Goal: Information Seeking & Learning: Learn about a topic

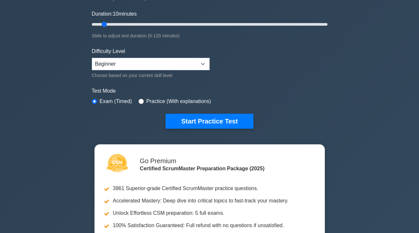
scroll to position [166, 0]
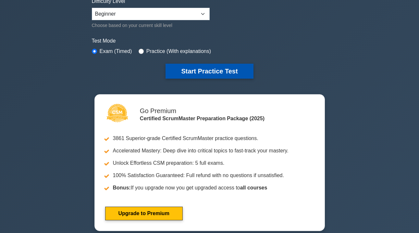
click at [208, 71] on button "Start Practice Test" at bounding box center [210, 71] width 88 height 15
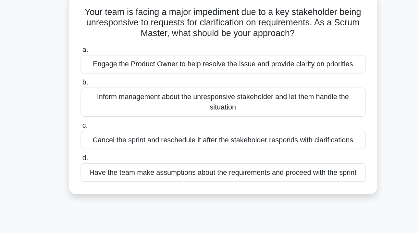
click at [147, 82] on div "Engage the Product Owner to help resolve the issue and provide clarity on prior…" at bounding box center [210, 89] width 210 height 14
click at [105, 77] on input "a. Engage the Product Owner to help resolve the issue and provide clarity on pr…" at bounding box center [105, 79] width 0 height 4
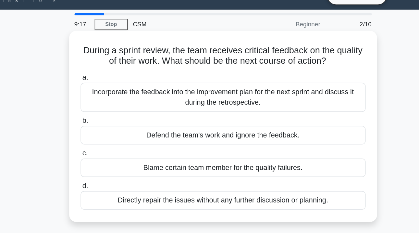
click at [121, 75] on div "Incorporate the feedback into the improvement plan for the next sprint and disc…" at bounding box center [210, 85] width 210 height 21
click at [105, 73] on input "a. Incorporate the feedback into the improvement plan for the next sprint and d…" at bounding box center [105, 71] width 0 height 4
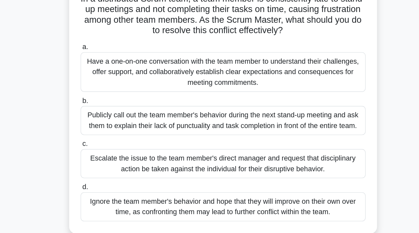
click at [124, 90] on div "Have a one-on-one conversation with the team member to understand their challen…" at bounding box center [210, 104] width 210 height 29
click at [105, 84] on input "a. Have a one-on-one conversation with the team member to understand their chal…" at bounding box center [105, 86] width 0 height 4
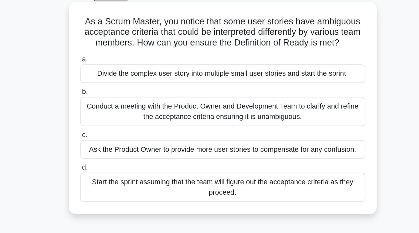
click at [232, 107] on div "Conduct a meeting with the Product Owner and Development Team to clarify and re…" at bounding box center [210, 117] width 210 height 21
click at [105, 101] on input "b. Conduct a meeting with the Product Owner and Development Team to clarify and…" at bounding box center [105, 103] width 0 height 4
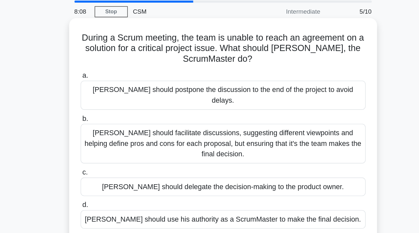
click at [130, 114] on div "Kevin should facilitate discussions, suggesting different viewpoints and helpin…" at bounding box center [210, 128] width 210 height 29
click at [105, 108] on input "b. Kevin should facilitate discussions, suggesting different viewpoints and hel…" at bounding box center [105, 110] width 0 height 4
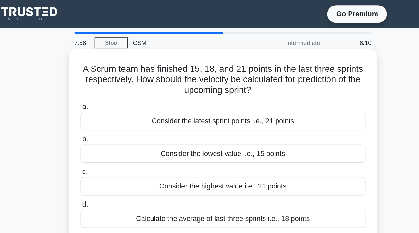
drag, startPoint x: 171, startPoint y: 59, endPoint x: 194, endPoint y: 65, distance: 24.2
click at [194, 65] on h5 "A Scrum team has finished 15, 18, and 21 points in the last three sprints respe…" at bounding box center [210, 59] width 212 height 24
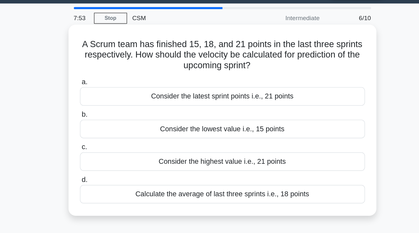
click at [163, 155] on div "Calculate the average of last three sprints i.e., 18 points" at bounding box center [210, 162] width 210 height 14
click at [105, 149] on input "d. Calculate the average of last three sprints i.e., 18 points" at bounding box center [105, 151] width 0 height 4
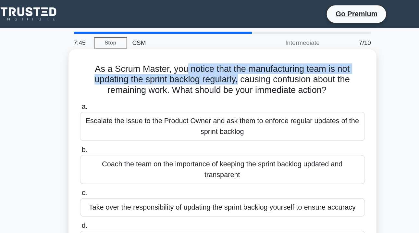
drag, startPoint x: 135, startPoint y: 50, endPoint x: 176, endPoint y: 61, distance: 42.8
click at [176, 61] on h5 "As a Scrum Master, you notice that the manufacturing team is not updating the s…" at bounding box center [210, 59] width 212 height 24
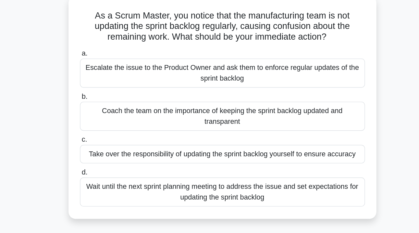
click at [182, 82] on div "Escalate the issue to the Product Owner and ask them to enforce regular updates…" at bounding box center [210, 92] width 210 height 21
click at [105, 77] on input "a. Escalate the issue to the Product Owner and ask them to enforce regular upda…" at bounding box center [105, 79] width 0 height 4
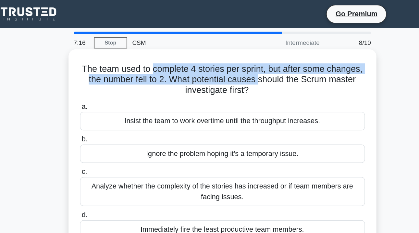
drag, startPoint x: 112, startPoint y: 51, endPoint x: 191, endPoint y: 60, distance: 78.8
click at [191, 60] on h5 "The team used to complete 4 stories per sprint, but after some changes, the num…" at bounding box center [210, 59] width 212 height 24
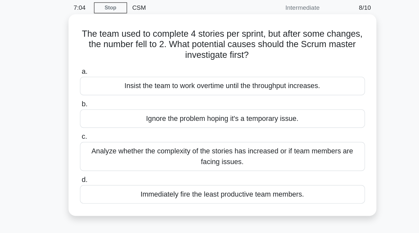
click at [109, 131] on div "Analyze whether the complexity of the stories has increased or if team members …" at bounding box center [210, 141] width 210 height 21
click at [105, 125] on input "c. Analyze whether the complexity of the stories has increased or if team membe…" at bounding box center [105, 127] width 0 height 4
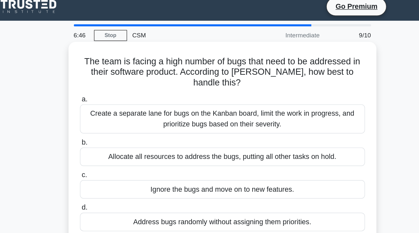
click at [112, 82] on div "Create a separate lane for bugs on the Kanban board, limit the work in progress…" at bounding box center [210, 92] width 210 height 21
click at [105, 81] on input "a. Create a separate lane for bugs on the Kanban board, limit the work in progr…" at bounding box center [105, 79] width 0 height 4
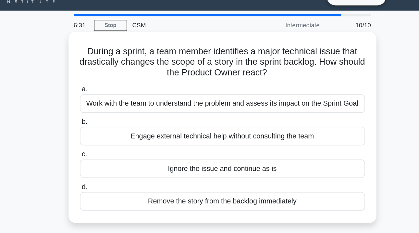
click at [129, 82] on div "Work with the team to understand the problem and assess its impact on the Sprin…" at bounding box center [210, 89] width 210 height 14
click at [105, 79] on input "a. Work with the team to understand the problem and assess its impact on the Sp…" at bounding box center [105, 79] width 0 height 4
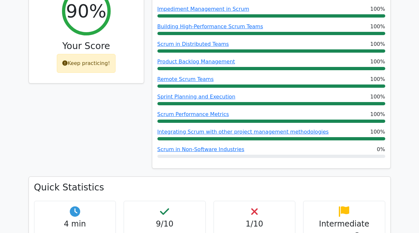
scroll to position [273, 0]
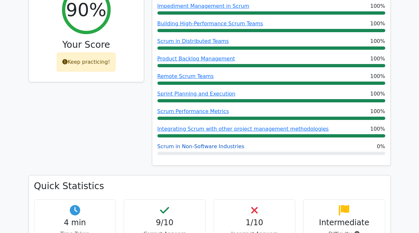
click at [182, 143] on link "Scrum in Non-Software Industries" at bounding box center [200, 146] width 87 height 6
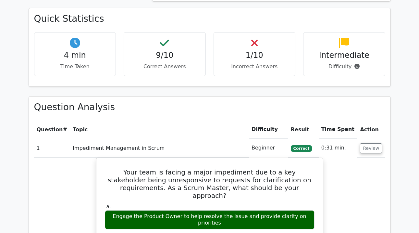
scroll to position [473, 0]
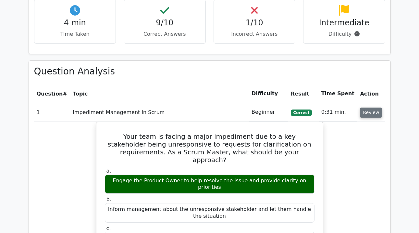
click at [366, 107] on button "Review" at bounding box center [371, 112] width 22 height 10
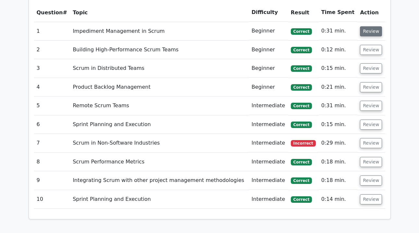
scroll to position [566, 0]
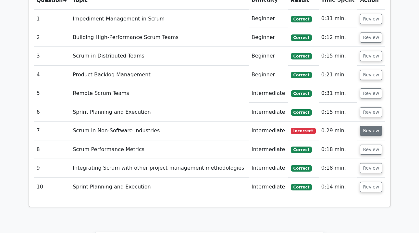
click at [370, 126] on button "Review" at bounding box center [371, 131] width 22 height 10
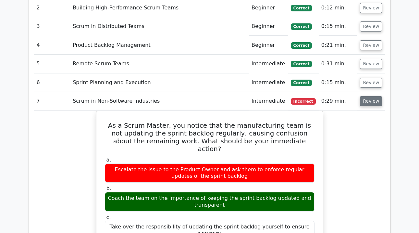
scroll to position [598, 0]
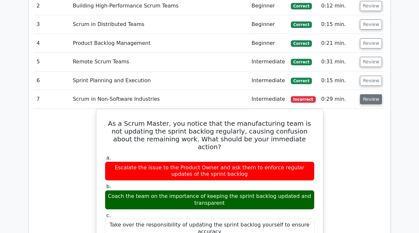
click at [368, 94] on button "Review" at bounding box center [371, 99] width 22 height 10
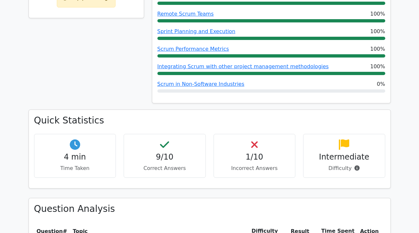
scroll to position [310, 0]
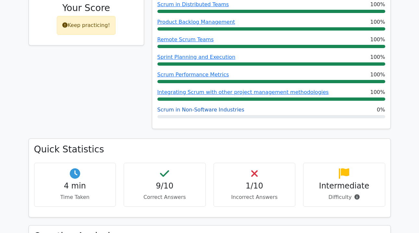
click at [205, 107] on link "Scrum in Non-Software Industries" at bounding box center [200, 110] width 87 height 6
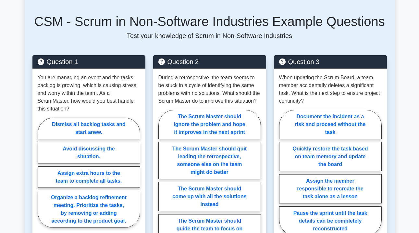
scroll to position [334, 0]
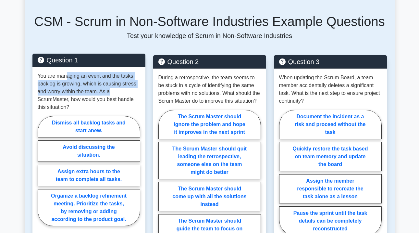
drag, startPoint x: 68, startPoint y: 76, endPoint x: 132, endPoint y: 90, distance: 66.1
click at [132, 90] on p "You are managing an event and the tasks backlog is growing, which is causing st…" at bounding box center [89, 91] width 103 height 39
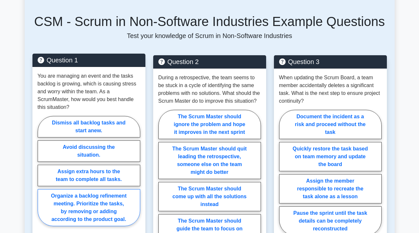
click at [107, 205] on label "Organize a backlog refinement meeting. Prioritize the tasks, by removing or add…" at bounding box center [89, 207] width 103 height 37
click at [42, 175] on input "Organize a backlog refinement meeting. Prioritize the tasks, by removing or add…" at bounding box center [40, 173] width 4 height 4
radio input "true"
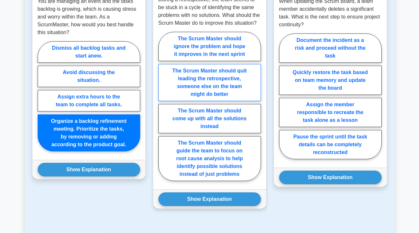
scroll to position [416, 0]
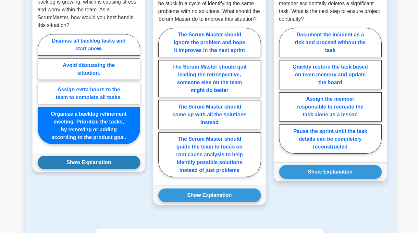
click at [110, 167] on button "Show Explanation" at bounding box center [89, 163] width 103 height 14
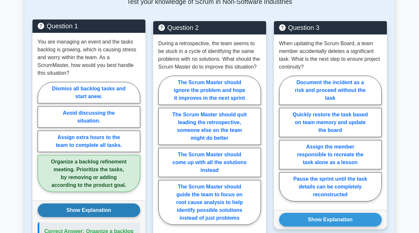
scroll to position [364, 0]
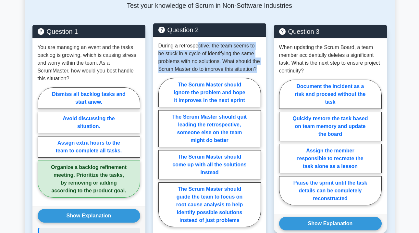
drag, startPoint x: 197, startPoint y: 46, endPoint x: 249, endPoint y: 72, distance: 58.4
click at [249, 73] on p "During a retrospective, the team seems to be stuck in a cycle of identifying th…" at bounding box center [209, 57] width 103 height 31
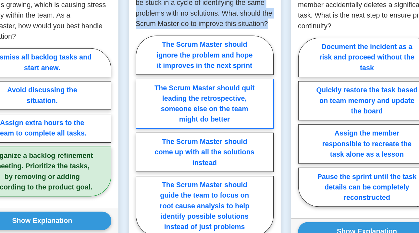
scroll to position [368, 0]
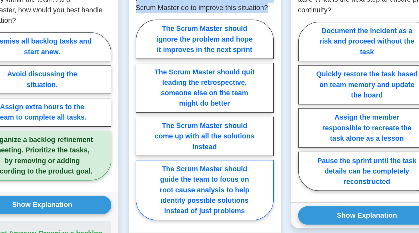
click at [166, 179] on label "The Scrum Master should guide the team to focus on root cause analysis to help …" at bounding box center [209, 201] width 103 height 45
click at [163, 149] on input "The Scrum Master should guide the team to focus on root cause analysis to help …" at bounding box center [160, 151] width 4 height 4
radio input "true"
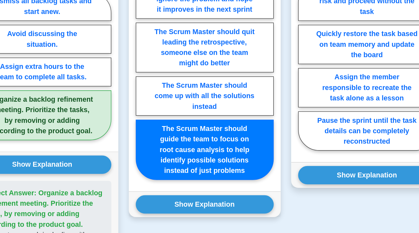
scroll to position [411, 0]
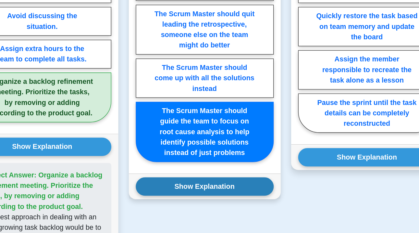
click at [158, 192] on button "Show Explanation" at bounding box center [209, 199] width 103 height 14
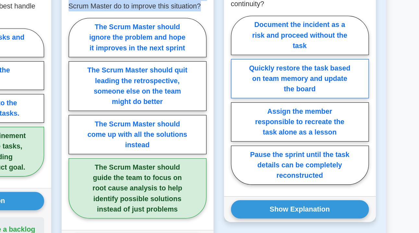
scroll to position [372, 0]
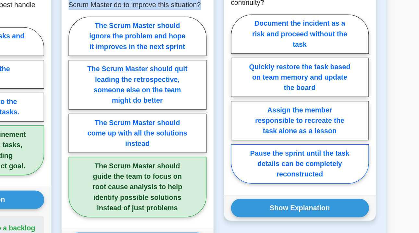
click at [279, 167] on label "Pause the sprint until the task details can be completely reconstructed" at bounding box center [330, 181] width 103 height 29
click at [279, 133] on input "Pause the sprint until the task details can be completely reconstructed" at bounding box center [281, 135] width 4 height 4
radio input "true"
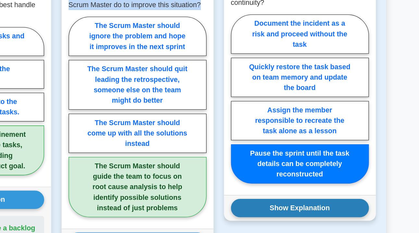
click at [279, 208] on button "Show Explanation" at bounding box center [330, 215] width 103 height 14
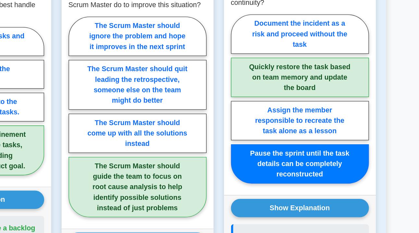
click at [279, 103] on label "Quickly restore the task based on team memory and update the board" at bounding box center [330, 117] width 103 height 29
click at [279, 133] on input "Quickly restore the task based on team memory and update the board" at bounding box center [281, 135] width 4 height 4
radio input "true"
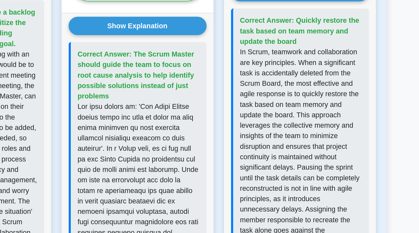
scroll to position [533, 0]
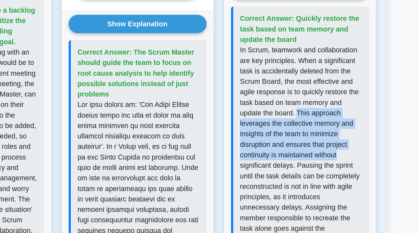
drag, startPoint x: 222, startPoint y: 84, endPoint x: 256, endPoint y: 113, distance: 44.2
click at [286, 113] on p "In Scrum, teamwork and collaboration are key principles. When a significant tas…" at bounding box center [331, 190] width 91 height 195
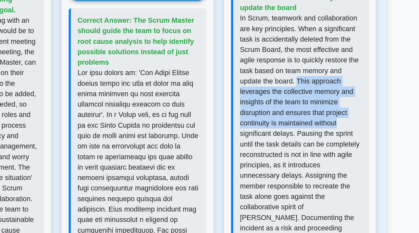
scroll to position [559, 0]
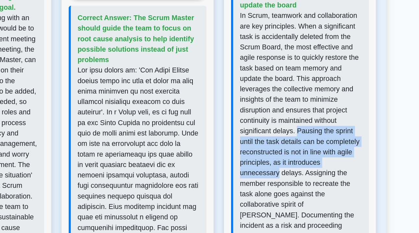
drag, startPoint x: 221, startPoint y: 98, endPoint x: 268, endPoint y: 121, distance: 52.3
click at [286, 121] on p "In Scrum, teamwork and collaboration are key principles. When a significant tas…" at bounding box center [331, 165] width 91 height 195
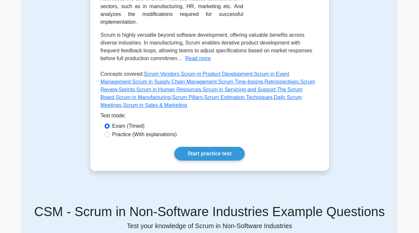
scroll to position [160, 0]
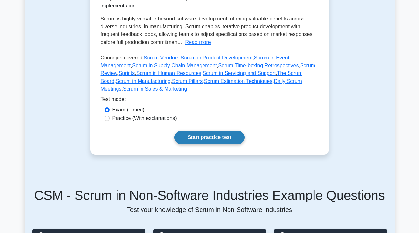
click at [203, 138] on link "Start practice test" at bounding box center [209, 138] width 70 height 14
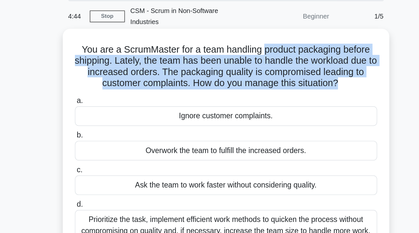
drag, startPoint x: 184, startPoint y: 26, endPoint x: 234, endPoint y: 47, distance: 54.2
click at [234, 55] on h5 "You are a ScrumMaster for a team handling product packaging before shipping. La…" at bounding box center [210, 71] width 212 height 32
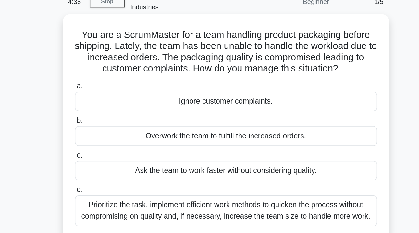
click at [165, 170] on div "Prioritize the task, implement efficient work methods to quicken the process wi…" at bounding box center [210, 180] width 210 height 21
click at [105, 164] on input "d. Prioritize the task, implement efficient work methods to quicken the process…" at bounding box center [105, 166] width 0 height 4
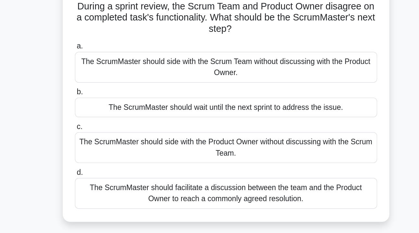
click at [133, 178] on div "The ScrumMaster should facilitate a discussion between the team and the Product…" at bounding box center [210, 188] width 210 height 21
click at [105, 172] on input "d. The ScrumMaster should facilitate a discussion between the team and the Prod…" at bounding box center [105, 174] width 0 height 4
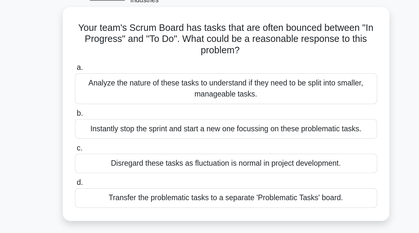
click at [155, 90] on div "Analyze the nature of these tasks to understand if they need to be split into s…" at bounding box center [210, 100] width 210 height 21
click at [105, 84] on input "a. Analyze the nature of these tasks to understand if they need to be split int…" at bounding box center [105, 86] width 0 height 4
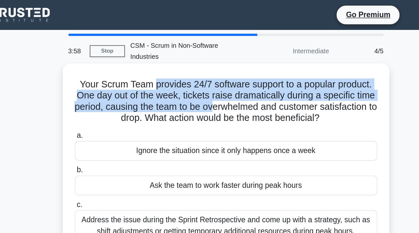
drag, startPoint x: 107, startPoint y: 51, endPoint x: 150, endPoint y: 66, distance: 45.6
click at [150, 66] on h5 "Your Scrum Team provides 24/7 software support to a popular product. One day ou…" at bounding box center [210, 71] width 212 height 32
click at [122, 66] on h5 "Your Scrum Team provides 24/7 software support to a popular product. One day ou…" at bounding box center [210, 71] width 212 height 32
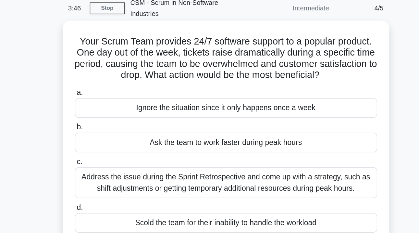
click at [109, 146] on div "Address the issue during the Sprint Retrospective and come up with a strategy, …" at bounding box center [210, 156] width 210 height 21
click at [105, 140] on input "c. Address the issue during the Sprint Retrospective and come up with a strateg…" at bounding box center [105, 142] width 0 height 4
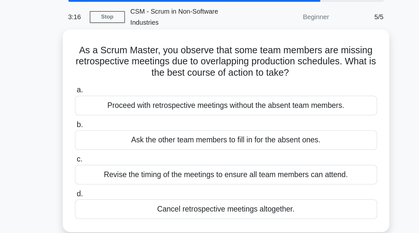
click at [136, 138] on div "Revise the timing of the meetings to ensure all team members can attend." at bounding box center [210, 145] width 210 height 14
click at [105, 132] on input "c. Revise the timing of the meetings to ensure all team members can attend." at bounding box center [105, 134] width 0 height 4
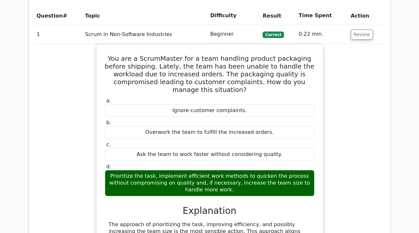
scroll to position [462, 0]
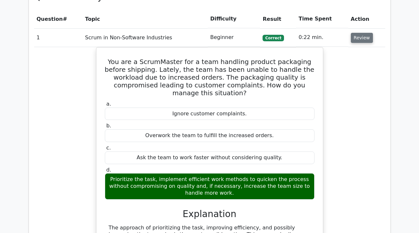
click at [356, 33] on button "Review" at bounding box center [362, 38] width 22 height 10
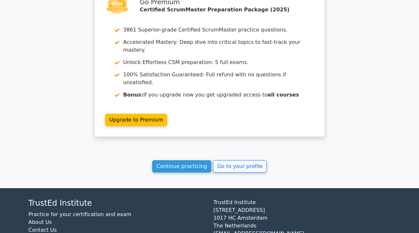
scroll to position [634, 0]
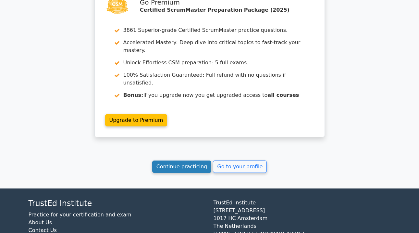
click at [198, 160] on link "Continue practicing" at bounding box center [181, 166] width 59 height 12
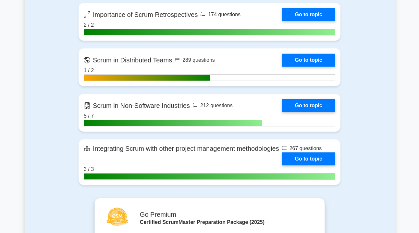
scroll to position [1480, 0]
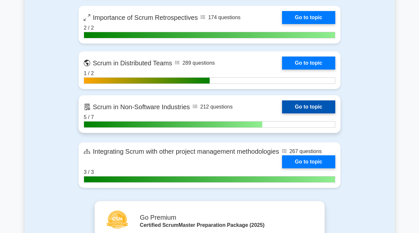
click at [303, 107] on link "Go to topic" at bounding box center [308, 106] width 53 height 13
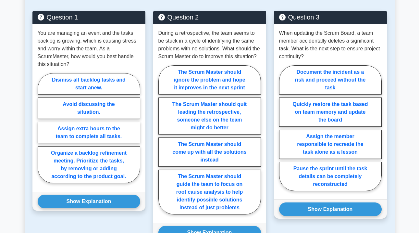
scroll to position [376, 0]
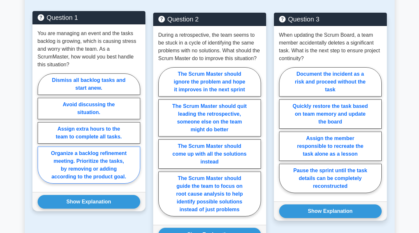
click at [102, 159] on label "Organize a backlog refinement meeting. Prioritize the tasks, by removing or add…" at bounding box center [89, 164] width 103 height 37
click at [42, 132] on input "Organize a backlog refinement meeting. Prioritize the tasks, by removing or add…" at bounding box center [40, 130] width 4 height 4
radio input "true"
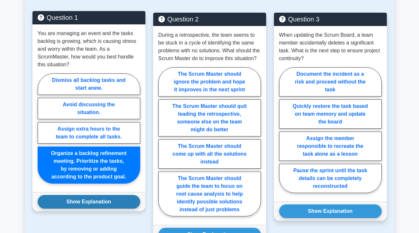
click at [79, 203] on button "Show Explanation" at bounding box center [89, 202] width 103 height 14
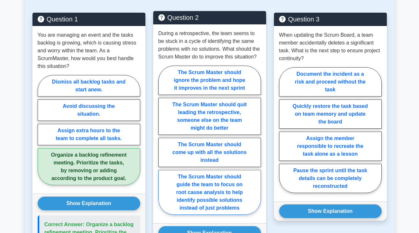
click at [218, 191] on label "The Scrum Master should guide the team to focus on root cause analysis to help …" at bounding box center [209, 192] width 103 height 45
click at [163, 144] on input "The Scrum Master should guide the team to focus on root cause analysis to help …" at bounding box center [160, 142] width 4 height 4
radio input "true"
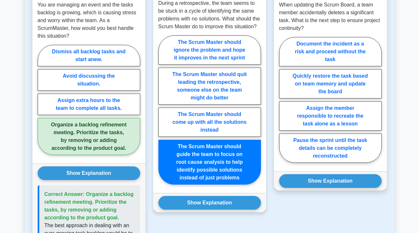
scroll to position [408, 0]
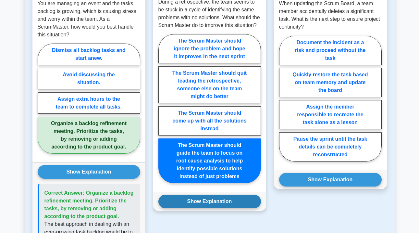
click at [213, 202] on button "Show Explanation" at bounding box center [209, 202] width 103 height 14
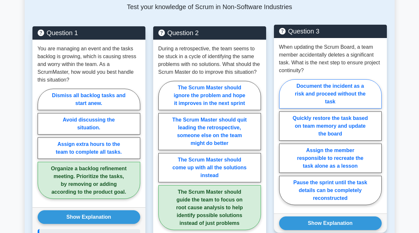
scroll to position [363, 0]
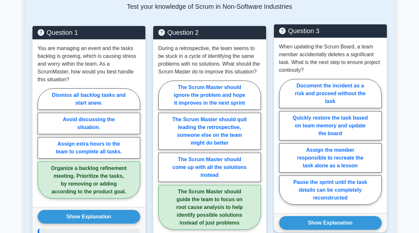
click at [322, 56] on p "When updating the Scrum Board, a team member accidentally deletes a significant…" at bounding box center [330, 58] width 103 height 31
click at [331, 129] on label "Quickly restore the task based on team memory and update the board" at bounding box center [330, 125] width 103 height 29
click at [283, 142] on input "Quickly restore the task based on team memory and update the board" at bounding box center [281, 144] width 4 height 4
radio input "true"
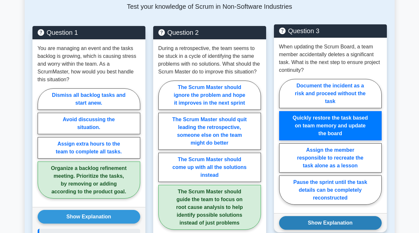
click at [319, 221] on button "Show Explanation" at bounding box center [330, 223] width 103 height 14
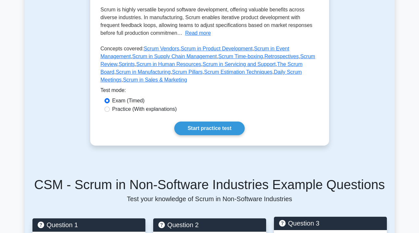
scroll to position [165, 0]
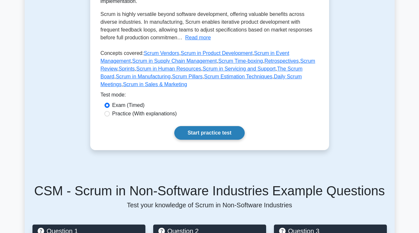
click at [209, 133] on link "Start practice test" at bounding box center [209, 133] width 70 height 14
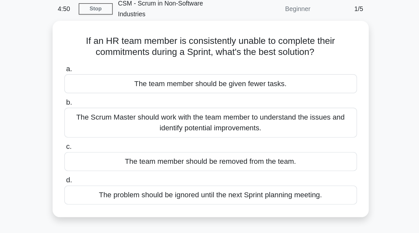
click at [148, 107] on div "The Scrum Master should work with the team member to understand the issues and …" at bounding box center [210, 117] width 210 height 21
click at [105, 101] on input "b. The Scrum Master should work with the team member to understand the issues a…" at bounding box center [105, 103] width 0 height 4
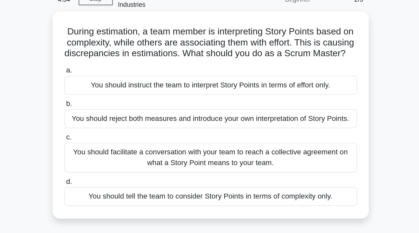
click at [155, 138] on div "You should facilitate a conversation with your team to reach a collective agree…" at bounding box center [210, 148] width 210 height 21
click at [105, 132] on input "c. You should facilitate a conversation with your team to reach a collective ag…" at bounding box center [105, 134] width 0 height 4
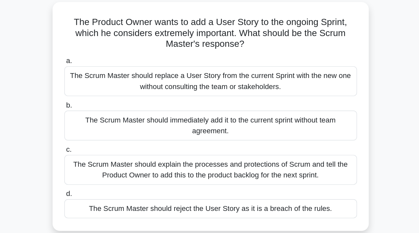
click at [133, 154] on div "The Scrum Master should explain the processes and protections of Scrum and tell…" at bounding box center [210, 164] width 210 height 21
click at [105, 148] on input "c. The Scrum Master should explain the processes and protections of Scrum and t…" at bounding box center [105, 150] width 0 height 4
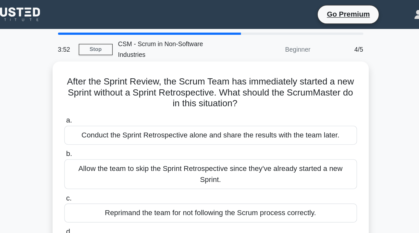
drag, startPoint x: 118, startPoint y: 50, endPoint x: 173, endPoint y: 64, distance: 57.4
click at [173, 64] on h5 "After the Sprint Review, the Scrum Team has immediately started a new Sprint wi…" at bounding box center [210, 67] width 212 height 24
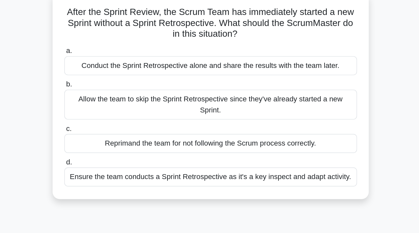
click at [105, 170] on div "Ensure the team conducts a Sprint Retrospective as it's a key inspect and adapt…" at bounding box center [210, 177] width 210 height 14
click at [105, 164] on input "d. Ensure the team conducts a Sprint Retrospective as it's a key inspect and ad…" at bounding box center [105, 166] width 0 height 4
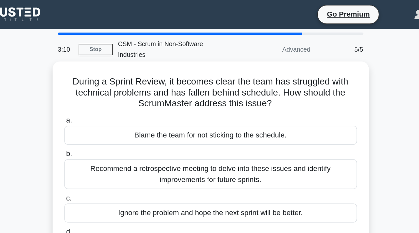
drag, startPoint x: 152, startPoint y: 59, endPoint x: 202, endPoint y: 66, distance: 49.9
click at [202, 66] on h5 "During a Sprint Review, it becomes clear the team has struggled with technical …" at bounding box center [210, 67] width 212 height 24
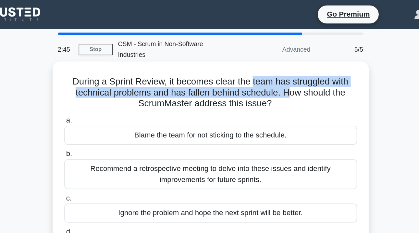
drag, startPoint x: 182, startPoint y: 50, endPoint x: 207, endPoint y: 61, distance: 27.7
click at [207, 61] on h5 "During a Sprint Review, it becomes clear the team has struggled with technical …" at bounding box center [210, 67] width 212 height 24
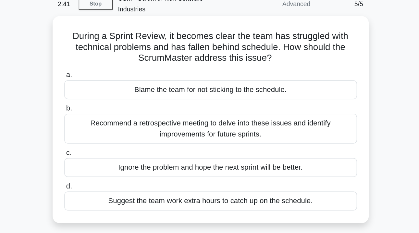
click at [166, 114] on div "Recommend a retrospective meeting to delve into these issues and identify impro…" at bounding box center [210, 124] width 210 height 21
click at [105, 108] on input "b. Recommend a retrospective meeting to delve into these issues and identify im…" at bounding box center [105, 110] width 0 height 4
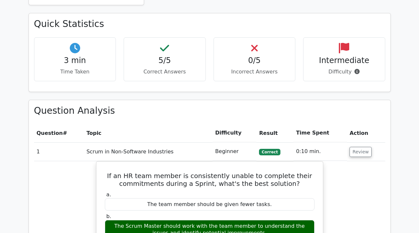
scroll to position [368, 0]
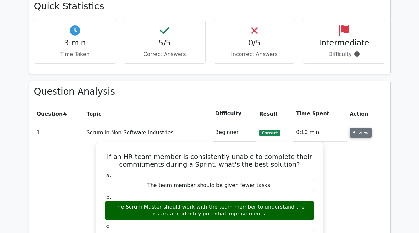
click at [357, 128] on button "Review" at bounding box center [361, 133] width 22 height 10
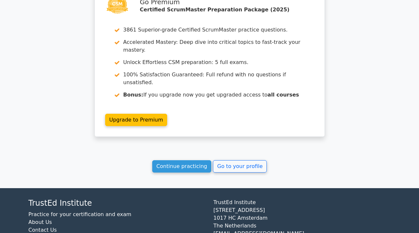
scroll to position [634, 0]
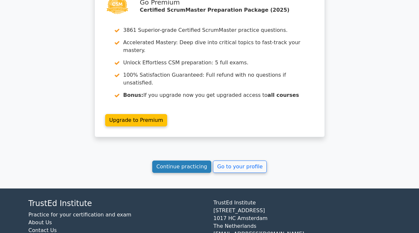
click at [203, 160] on link "Continue practicing" at bounding box center [181, 166] width 59 height 12
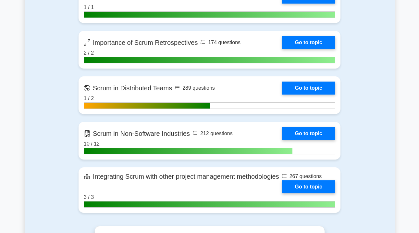
scroll to position [1454, 0]
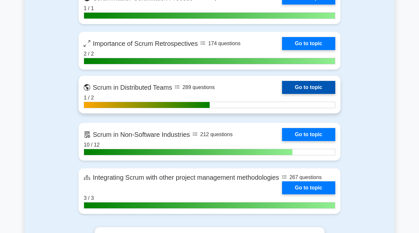
click at [314, 87] on link "Go to topic" at bounding box center [308, 87] width 53 height 13
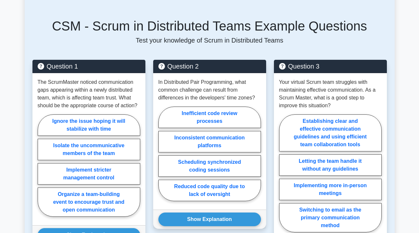
scroll to position [371, 0]
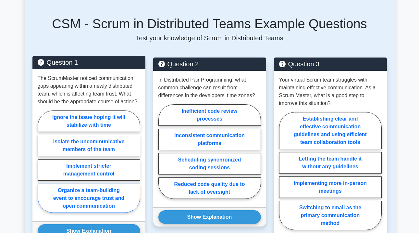
click at [113, 199] on label "Organize a team-building event to encourage trust and open communication" at bounding box center [89, 197] width 103 height 29
click at [42, 166] on input "Organize a team-building event to encourage trust and open communication" at bounding box center [40, 163] width 4 height 4
radio input "true"
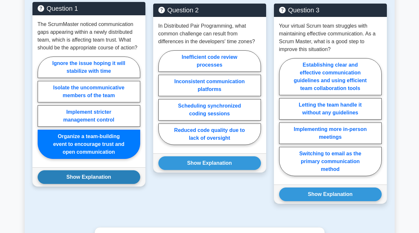
scroll to position [425, 0]
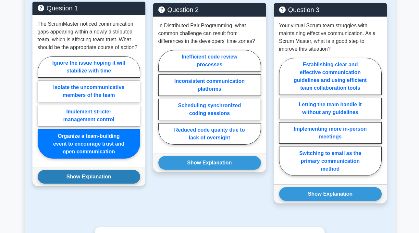
click at [102, 179] on button "Show Explanation" at bounding box center [89, 177] width 103 height 14
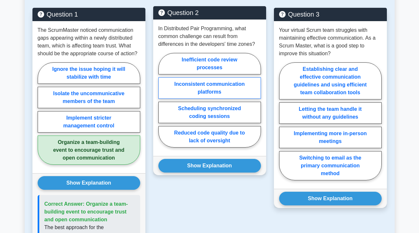
scroll to position [420, 0]
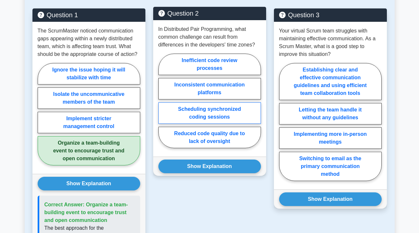
click at [234, 114] on label "Scheduling synchronized coding sessions" at bounding box center [209, 112] width 103 height 21
click at [163, 105] on input "Scheduling synchronized coding sessions" at bounding box center [160, 103] width 4 height 4
radio input "true"
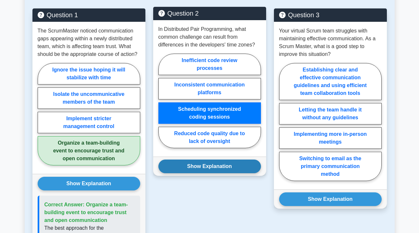
click at [217, 167] on button "Show Explanation" at bounding box center [209, 166] width 103 height 14
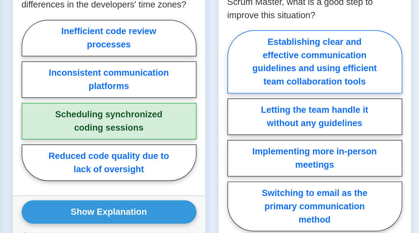
scroll to position [368, 0]
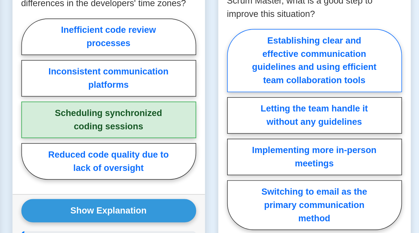
click at [279, 113] on label "Establishing clear and effective communication guidelines and using efficient t…" at bounding box center [330, 131] width 103 height 37
click at [279, 172] on input "Establishing clear and effective communication guidelines and using efficient t…" at bounding box center [281, 174] width 4 height 4
radio input "true"
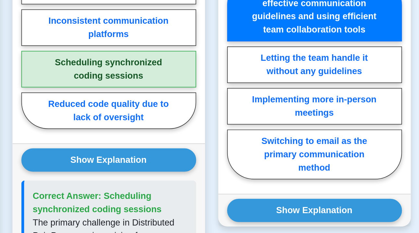
scroll to position [439, 0]
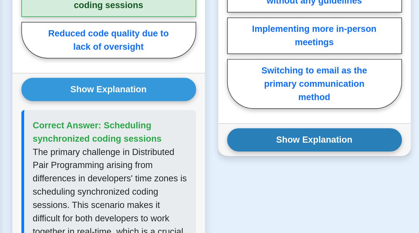
click at [279, 171] on button "Show Explanation" at bounding box center [330, 178] width 103 height 14
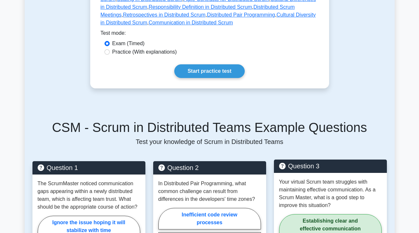
scroll to position [262, 0]
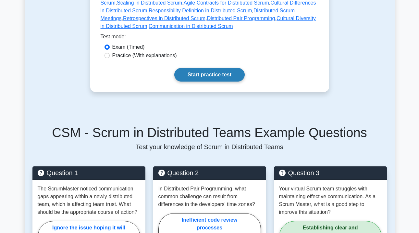
click at [212, 74] on link "Start practice test" at bounding box center [209, 75] width 70 height 14
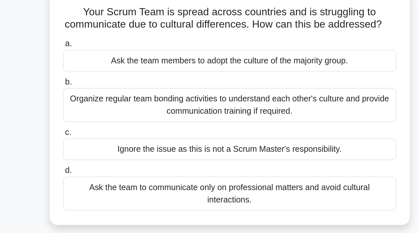
click at [105, 99] on div "Organize regular team bonding activities to understand each other's culture and…" at bounding box center [210, 109] width 210 height 21
click at [105, 93] on input "b. Organize regular team bonding activities to understand each other's culture …" at bounding box center [105, 95] width 0 height 4
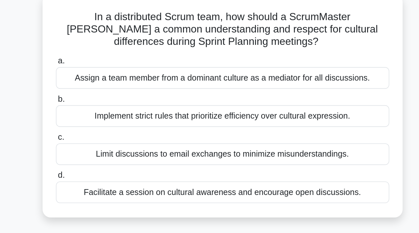
click at [105, 155] on div "Facilitate a session on cultural awareness and encourage open discussions." at bounding box center [210, 162] width 210 height 14
click at [105, 149] on input "d. Facilitate a session on cultural awareness and encourage open discussions." at bounding box center [105, 151] width 0 height 4
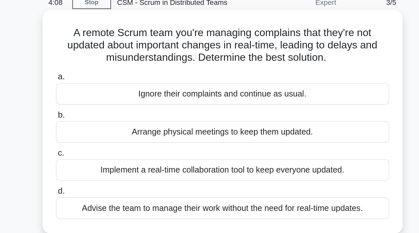
click at [105, 131] on div "Implement a real-time collaboration tool to keep everyone updated." at bounding box center [210, 138] width 210 height 14
click at [105, 125] on input "c. Implement a real-time collaboration tool to keep everyone updated." at bounding box center [105, 127] width 0 height 4
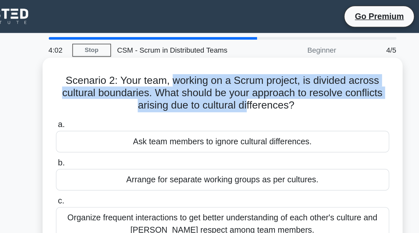
drag, startPoint x: 111, startPoint y: 51, endPoint x: 155, endPoint y: 65, distance: 46.7
click at [155, 65] on h5 "Scenario 2: Your team, working on a Scrum project, is divided across cultural b…" at bounding box center [210, 59] width 212 height 24
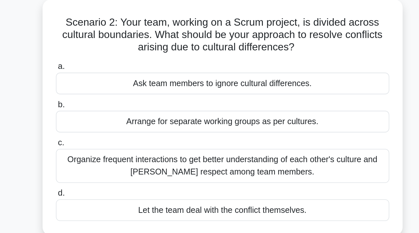
click at [118, 131] on div "Organize frequent interactions to get better understanding of each other's cult…" at bounding box center [210, 141] width 210 height 21
click at [105, 125] on input "c. Organize frequent interactions to get better understanding of each other's c…" at bounding box center [105, 127] width 0 height 4
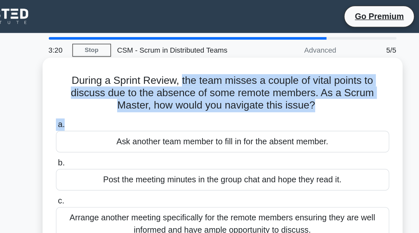
drag, startPoint x: 115, startPoint y: 51, endPoint x: 184, endPoint y: 79, distance: 75.1
click at [184, 79] on div "During a Sprint Review, the team misses a couple of vital points to discuss due…" at bounding box center [210, 111] width 222 height 144
click at [181, 68] on h5 "During a Sprint Review, the team misses a couple of vital points to discuss due…" at bounding box center [210, 59] width 212 height 24
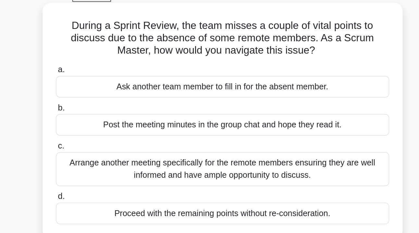
click at [138, 107] on div "Post the meeting minutes in the group chat and hope they read it." at bounding box center [210, 114] width 210 height 14
click at [105, 101] on input "b. Post the meeting minutes in the group chat and hope they read it." at bounding box center [105, 103] width 0 height 4
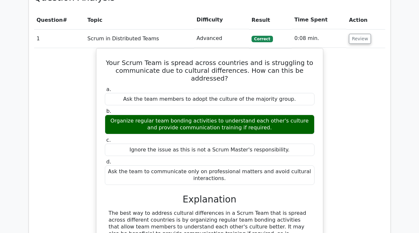
scroll to position [446, 0]
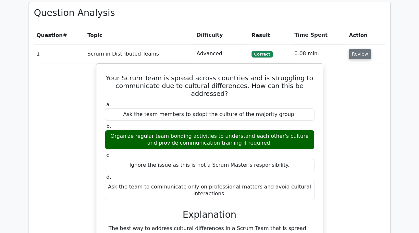
click at [358, 49] on button "Review" at bounding box center [360, 54] width 22 height 10
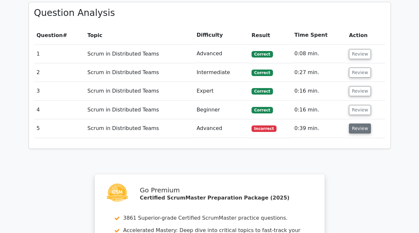
click at [359, 123] on button "Review" at bounding box center [360, 128] width 22 height 10
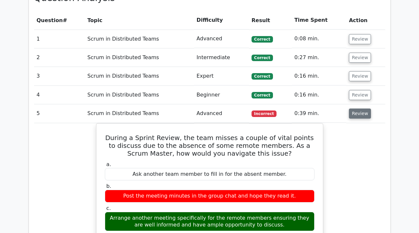
scroll to position [481, 0]
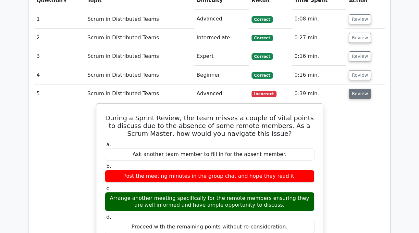
click at [362, 89] on button "Review" at bounding box center [360, 94] width 22 height 10
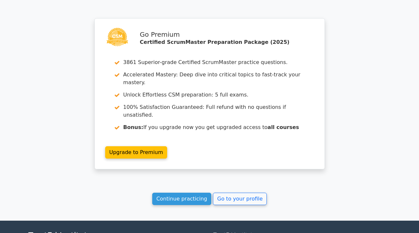
scroll to position [612, 0]
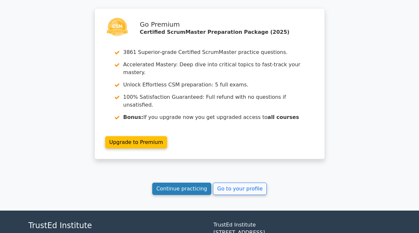
click at [190, 183] on link "Continue practicing" at bounding box center [181, 189] width 59 height 12
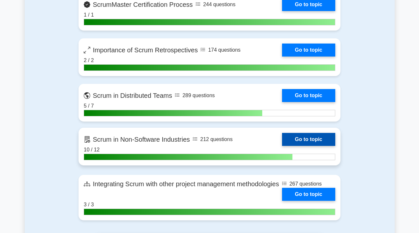
scroll to position [1449, 0]
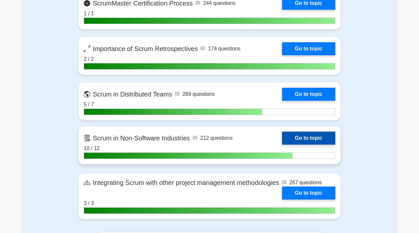
click at [296, 134] on link "Go to topic" at bounding box center [308, 138] width 53 height 13
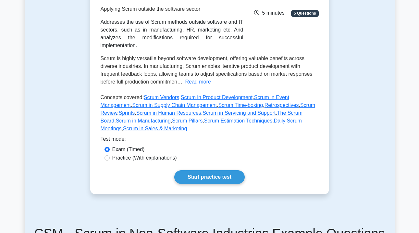
scroll to position [122, 0]
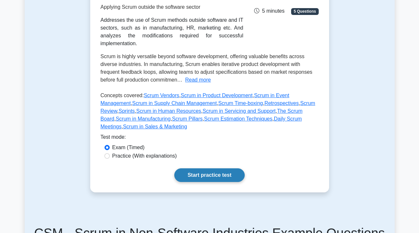
click at [220, 175] on link "Start practice test" at bounding box center [209, 175] width 70 height 14
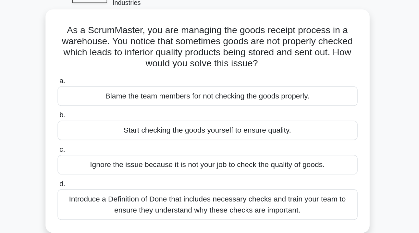
click at [106, 170] on div "Introduce a Definition of Done that includes necessary checks and train your te…" at bounding box center [210, 180] width 210 height 21
click at [105, 164] on input "d. Introduce a Definition of Done that includes necessary checks and train your…" at bounding box center [105, 166] width 0 height 4
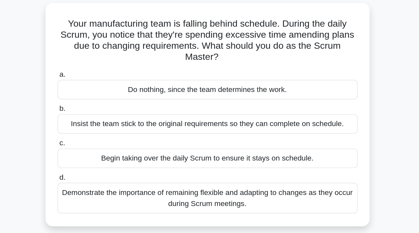
click at [105, 170] on div "Demonstrate the importance of remaining flexible and adapting to changes as the…" at bounding box center [210, 180] width 210 height 21
click at [105, 164] on input "d. Demonstrate the importance of remaining flexible and adapting to changes as …" at bounding box center [105, 166] width 0 height 4
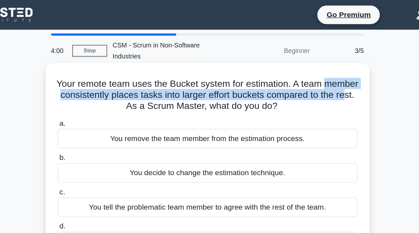
drag, startPoint x: 43, startPoint y: 59, endPoint x: 91, endPoint y: 64, distance: 48.6
click at [104, 64] on h5 "Your remote team uses the Bucket system for estimation. A team member consisten…" at bounding box center [210, 67] width 212 height 24
click at [104, 66] on h5 "Your remote team uses the Bucket system for estimation. A team member consisten…" at bounding box center [210, 67] width 212 height 24
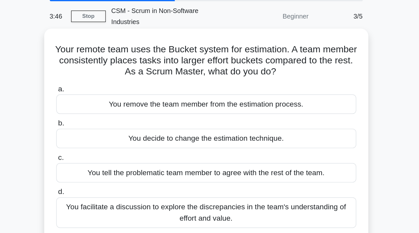
click at [122, 162] on div "You facilitate a discussion to explore the discrepancies in the team's understa…" at bounding box center [210, 172] width 210 height 21
click at [105, 157] on input "d. You facilitate a discussion to explore the discrepancies in the team's under…" at bounding box center [105, 159] width 0 height 4
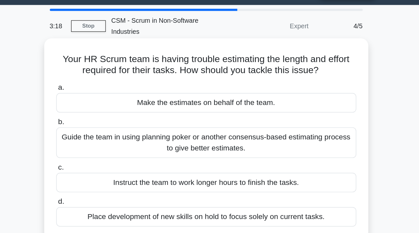
click at [116, 107] on div "Guide the team in using planning poker or another consensus-based estimating pr…" at bounding box center [210, 117] width 210 height 21
click at [105, 101] on input "b. Guide the team in using planning poker or another consensus-based estimating…" at bounding box center [105, 103] width 0 height 4
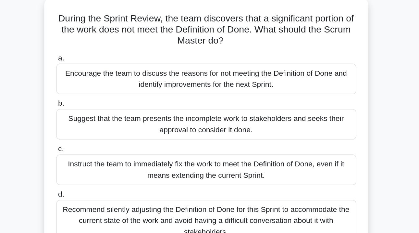
click at [127, 154] on div "Instruct the team to immediately fix the work to meet the Definition of Done, e…" at bounding box center [210, 164] width 210 height 21
click at [105, 148] on input "c. Instruct the team to immediately fix the work to meet the Definition of Done…" at bounding box center [105, 150] width 0 height 4
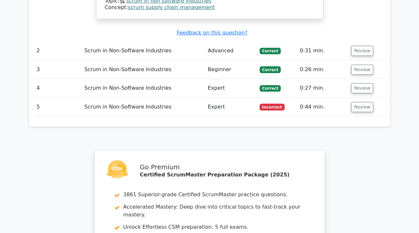
scroll to position [778, 0]
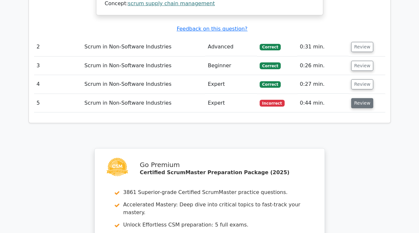
click at [361, 98] on button "Review" at bounding box center [362, 103] width 22 height 10
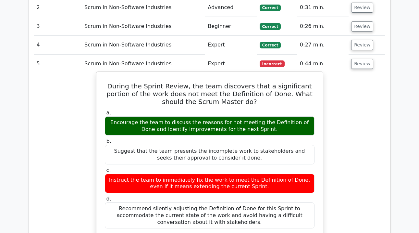
scroll to position [761, 0]
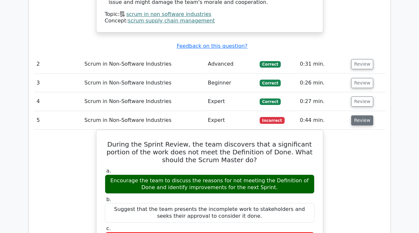
click at [362, 115] on button "Review" at bounding box center [362, 120] width 22 height 10
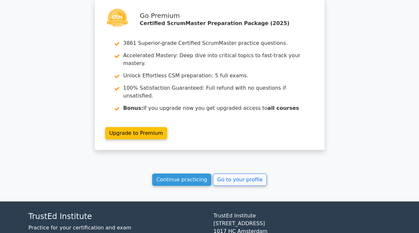
scroll to position [927, 0]
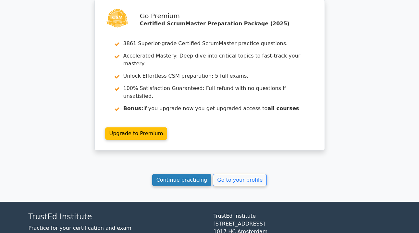
click at [183, 174] on link "Continue practicing" at bounding box center [181, 180] width 59 height 12
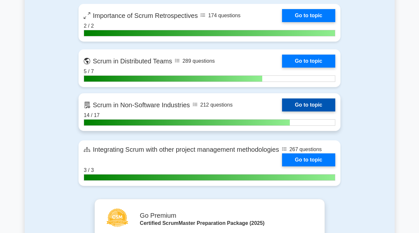
scroll to position [1486, 0]
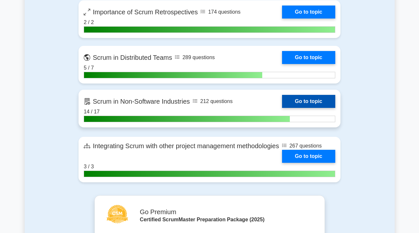
click at [290, 99] on link "Go to topic" at bounding box center [308, 101] width 53 height 13
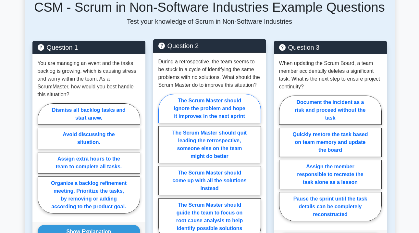
scroll to position [351, 0]
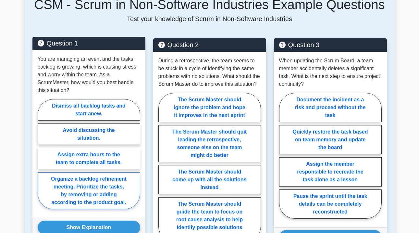
click at [98, 187] on label "Organize a backlog refinement meeting. Prioritize the tasks, by removing or add…" at bounding box center [89, 190] width 103 height 37
click at [42, 158] on input "Organize a backlog refinement meeting. Prioritize the tasks, by removing or add…" at bounding box center [40, 156] width 4 height 4
radio input "true"
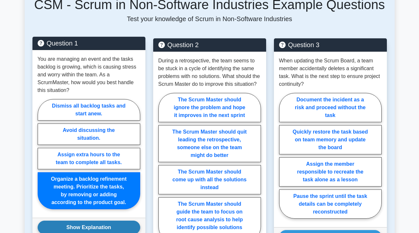
click at [91, 226] on button "Show Explanation" at bounding box center [89, 227] width 103 height 14
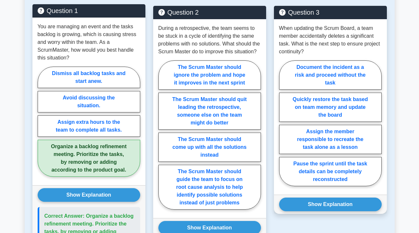
scroll to position [385, 0]
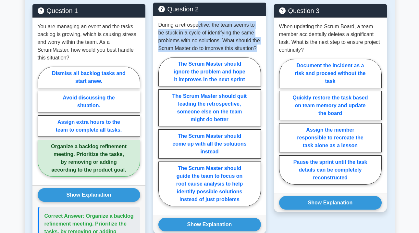
drag, startPoint x: 199, startPoint y: 25, endPoint x: 243, endPoint y: 53, distance: 51.8
click at [243, 53] on div "During a retrospective, the team seems to be stuck in a cycle of identifying th…" at bounding box center [209, 115] width 113 height 199
click at [245, 179] on label "The Scrum Master should guide the team to focus on root cause analysis to help …" at bounding box center [209, 183] width 103 height 45
click at [163, 136] on input "The Scrum Master should guide the team to focus on root cause analysis to help …" at bounding box center [160, 134] width 4 height 4
radio input "true"
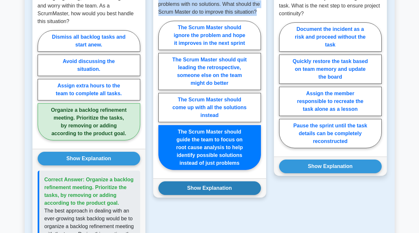
scroll to position [422, 0]
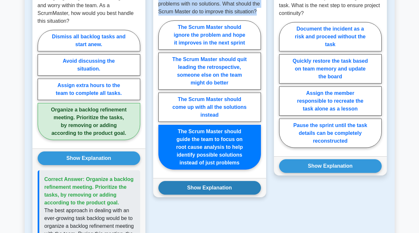
click at [218, 189] on button "Show Explanation" at bounding box center [209, 188] width 103 height 14
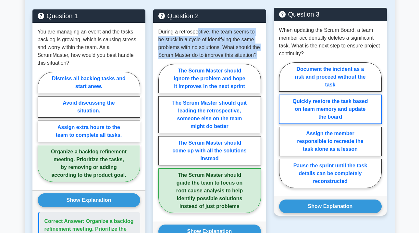
scroll to position [379, 0]
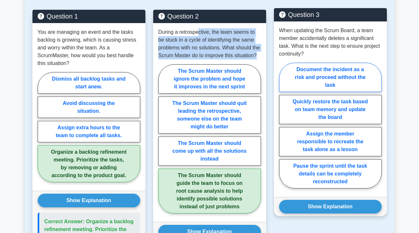
click at [353, 80] on label "Document the incident as a risk and proceed without the task" at bounding box center [330, 77] width 103 height 29
click at [283, 125] on input "Document the incident as a risk and proceed without the task" at bounding box center [281, 127] width 4 height 4
radio input "true"
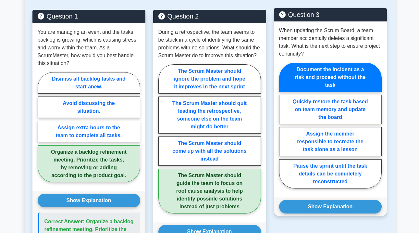
click at [347, 110] on label "Quickly restore the task based on team memory and update the board" at bounding box center [330, 109] width 103 height 29
click at [283, 125] on input "Quickly restore the task based on team memory and update the board" at bounding box center [281, 127] width 4 height 4
radio input "true"
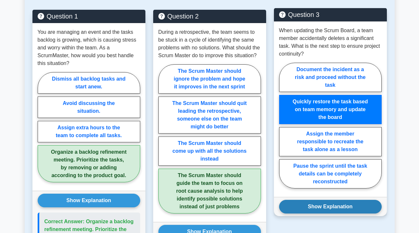
click at [326, 210] on button "Show Explanation" at bounding box center [330, 207] width 103 height 14
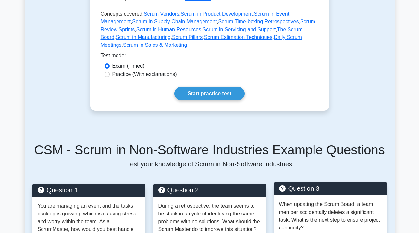
scroll to position [196, 0]
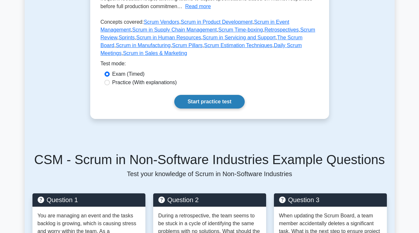
click at [207, 102] on link "Start practice test" at bounding box center [209, 102] width 70 height 14
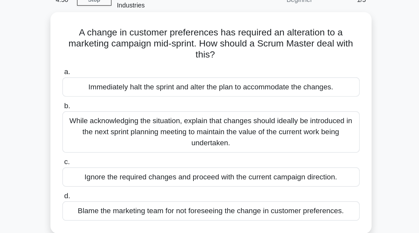
click at [121, 114] on div "While acknowledging the situation, explain that changes should ideally be intro…" at bounding box center [210, 128] width 210 height 29
click at [105, 108] on input "b. While acknowledging the situation, explain that changes should ideally be in…" at bounding box center [105, 110] width 0 height 4
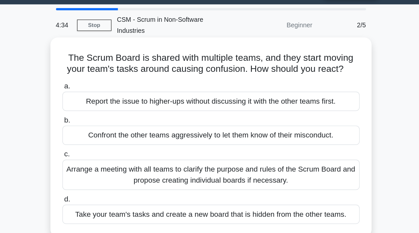
click at [105, 131] on div "Arrange a meeting with all teams to clarify the purpose and rules of the Scrum …" at bounding box center [210, 141] width 210 height 21
click at [105, 125] on input "c. Arrange a meeting with all teams to clarify the purpose and rules of the Scr…" at bounding box center [105, 127] width 0 height 4
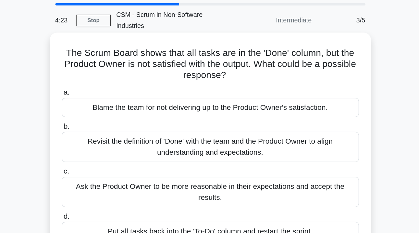
click at [105, 114] on div "Revisit the definition of 'Done' with the team and the Product Owner to align u…" at bounding box center [210, 124] width 210 height 21
click at [105, 108] on input "b. Revisit the definition of 'Done' with the team and the Product Owner to alig…" at bounding box center [105, 110] width 0 height 4
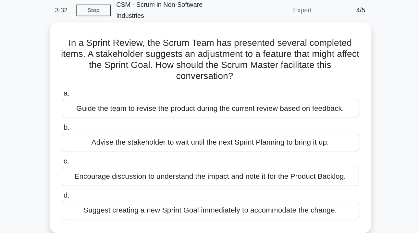
drag, startPoint x: 108, startPoint y: 94, endPoint x: 115, endPoint y: 105, distance: 13.3
click at [115, 105] on div "a. Guide the team to revise the product during the current review based on feed…" at bounding box center [210, 137] width 218 height 96
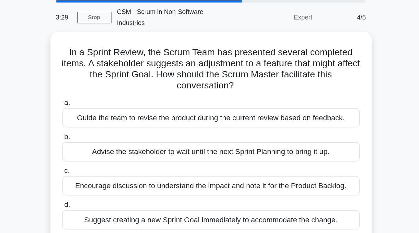
click at [25, 77] on div "In a Sprint Review, the Scrum Team has presented several completed items. A sta…" at bounding box center [210, 124] width 370 height 157
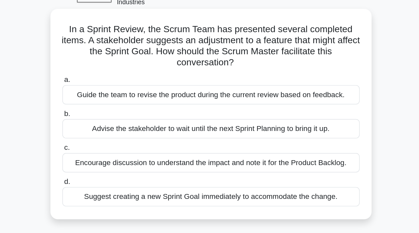
click at [120, 122] on div "Advise the stakeholder to wait until the next Sprint Planning to bring it up." at bounding box center [210, 129] width 210 height 14
click at [105, 116] on input "b. Advise the stakeholder to wait until the next Sprint Planning to bring it up." at bounding box center [105, 118] width 0 height 4
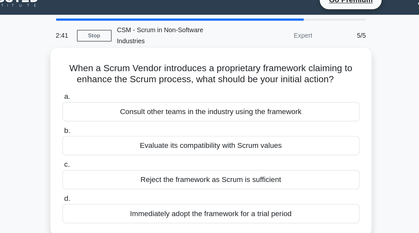
click at [134, 107] on div "Evaluate its compatibility with Scrum values" at bounding box center [210, 114] width 210 height 14
click at [105, 101] on input "b. Evaluate its compatibility with Scrum values" at bounding box center [105, 103] width 0 height 4
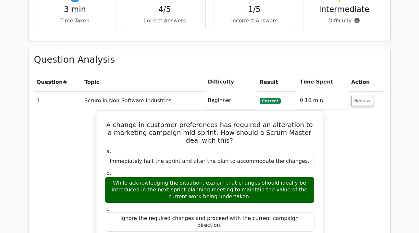
scroll to position [409, 0]
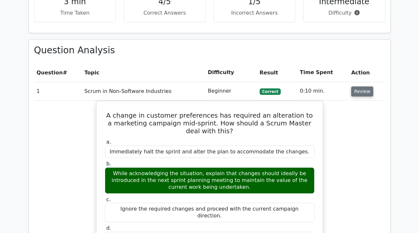
click at [360, 86] on button "Review" at bounding box center [362, 91] width 22 height 10
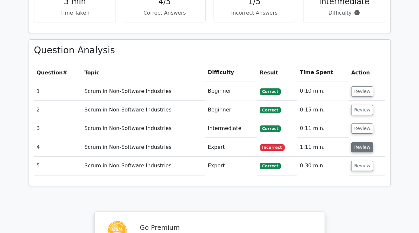
click at [363, 142] on button "Review" at bounding box center [362, 147] width 22 height 10
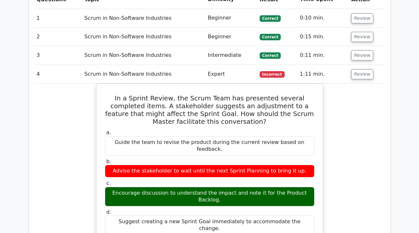
scroll to position [472, 0]
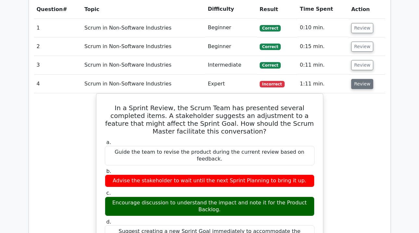
click at [359, 79] on button "Review" at bounding box center [362, 84] width 22 height 10
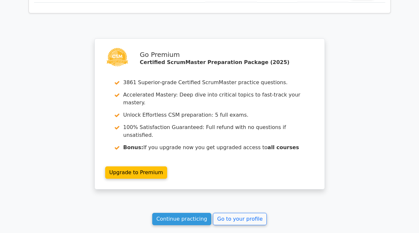
scroll to position [615, 0]
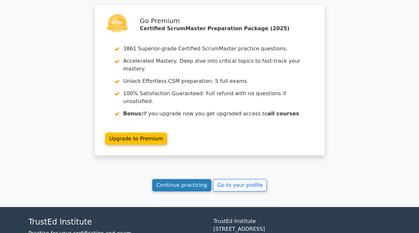
click at [179, 179] on link "Continue practicing" at bounding box center [181, 185] width 59 height 12
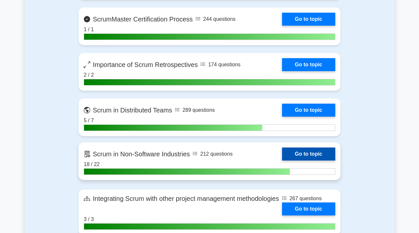
scroll to position [1432, 0]
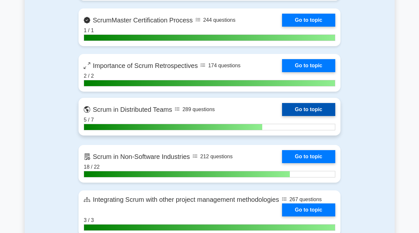
click at [290, 106] on link "Go to topic" at bounding box center [308, 109] width 53 height 13
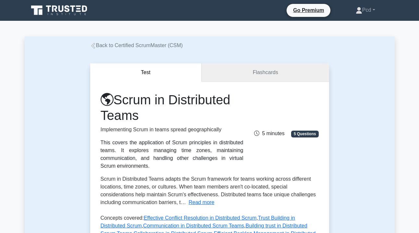
click at [272, 74] on link "Flashcards" at bounding box center [265, 72] width 127 height 19
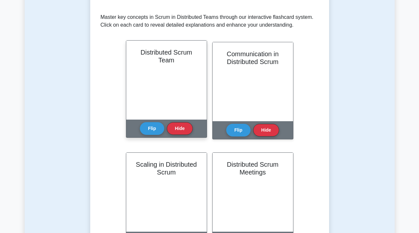
scroll to position [126, 0]
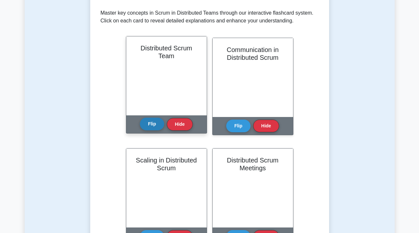
click at [154, 126] on button "Flip" at bounding box center [152, 124] width 24 height 13
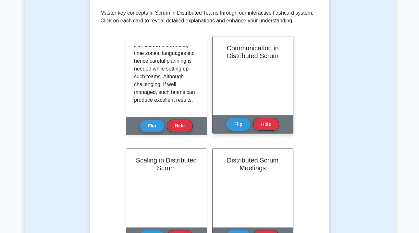
scroll to position [152, 0]
click at [237, 128] on button "Flip" at bounding box center [238, 124] width 24 height 13
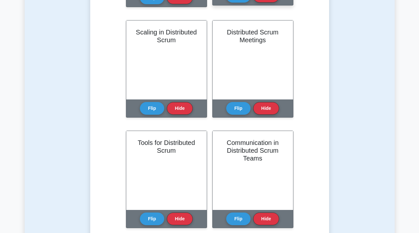
scroll to position [255, 0]
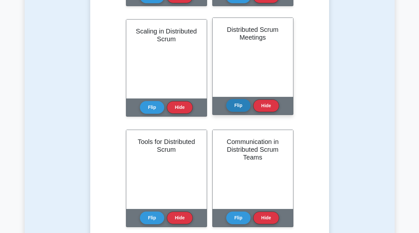
click at [237, 108] on button "Flip" at bounding box center [238, 105] width 24 height 13
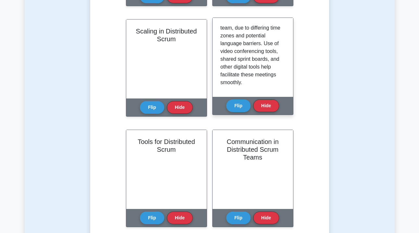
scroll to position [88, 0]
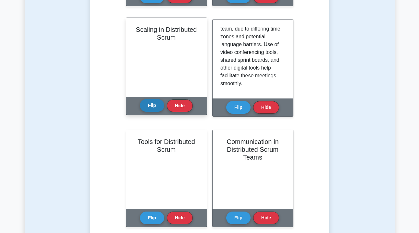
click at [152, 107] on button "Flip" at bounding box center [152, 105] width 24 height 13
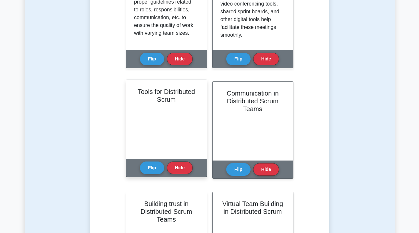
scroll to position [3, 0]
click at [150, 165] on button "Flip" at bounding box center [152, 167] width 24 height 13
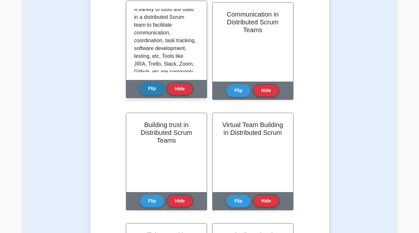
scroll to position [2, 0]
click at [182, 90] on button "Hide" at bounding box center [180, 88] width 26 height 13
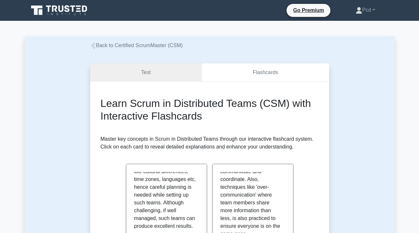
scroll to position [0, 0]
click at [155, 66] on link "Test" at bounding box center [146, 72] width 112 height 19
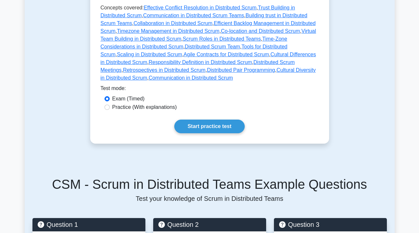
scroll to position [227, 0]
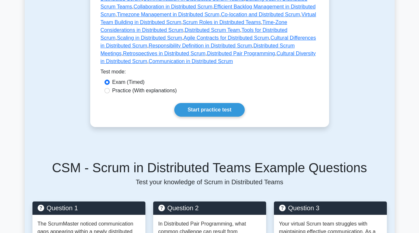
click at [154, 91] on label "Practice (With explanations)" at bounding box center [144, 91] width 65 height 8
click at [110, 91] on input "Practice (With explanations)" at bounding box center [107, 90] width 5 height 5
radio input "true"
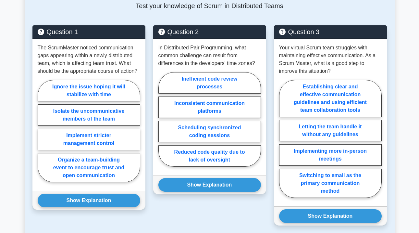
scroll to position [403, 0]
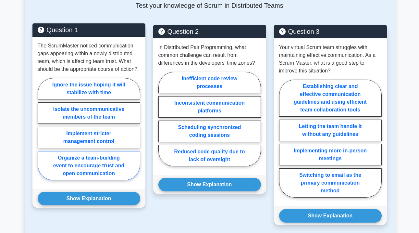
click at [120, 161] on label "Organize a team-building event to encourage trust and open communication" at bounding box center [89, 165] width 103 height 29
click at [42, 133] on input "Organize a team-building event to encourage trust and open communication" at bounding box center [40, 131] width 4 height 4
radio input "true"
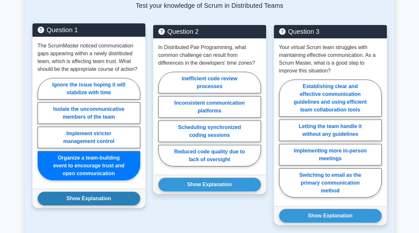
click at [81, 201] on button "Show Explanation" at bounding box center [89, 199] width 103 height 14
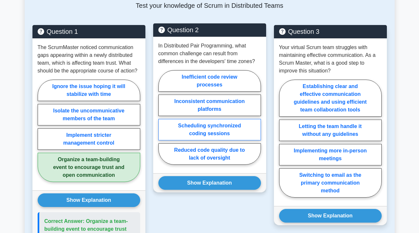
click at [230, 129] on label "Scheduling synchronized coding sessions" at bounding box center [209, 129] width 103 height 21
click at [163, 121] on input "Scheduling synchronized coding sessions" at bounding box center [160, 119] width 4 height 4
radio input "true"
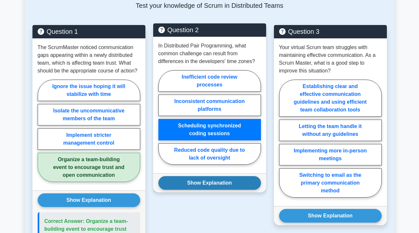
click at [206, 183] on button "Show Explanation" at bounding box center [209, 183] width 103 height 14
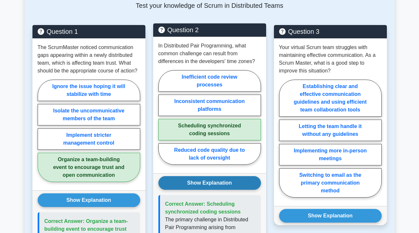
scroll to position [419, 0]
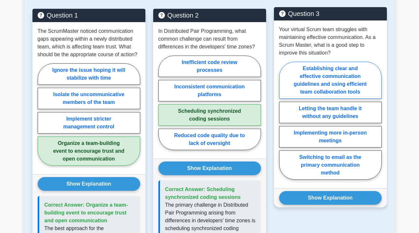
click at [356, 79] on label "Establishing clear and effective communication guidelines and using efficient t…" at bounding box center [330, 80] width 103 height 37
click at [283, 120] on input "Establishing clear and effective communication guidelines and using efficient t…" at bounding box center [281, 122] width 4 height 4
radio input "true"
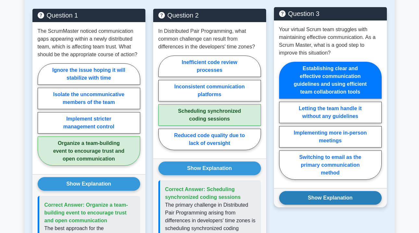
click at [342, 196] on button "Show Explanation" at bounding box center [330, 198] width 103 height 14
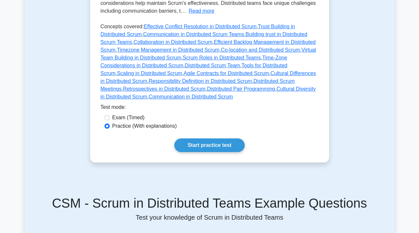
scroll to position [195, 0]
